Goal: Task Accomplishment & Management: Manage account settings

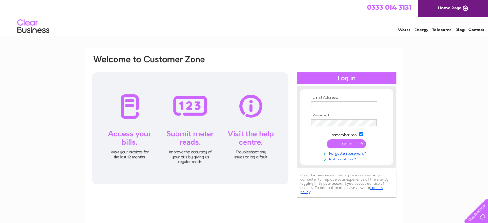
type input "[PERSON_NAME][EMAIL_ADDRESS][DOMAIN_NAME]"
click at [343, 143] on input "submit" at bounding box center [345, 143] width 39 height 9
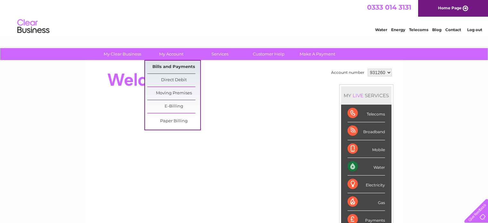
click at [168, 65] on link "Bills and Payments" at bounding box center [173, 67] width 53 height 13
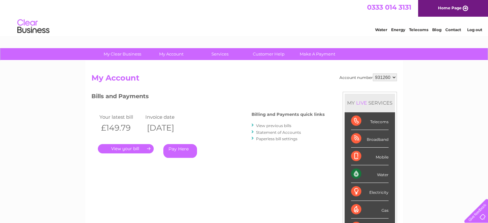
click at [127, 147] on link "." at bounding box center [126, 148] width 56 height 9
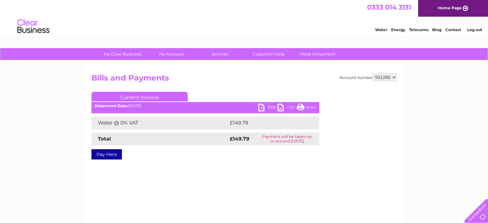
click at [264, 106] on link "PDF" at bounding box center [267, 108] width 19 height 9
